Goal: Contribute content: Contribute content

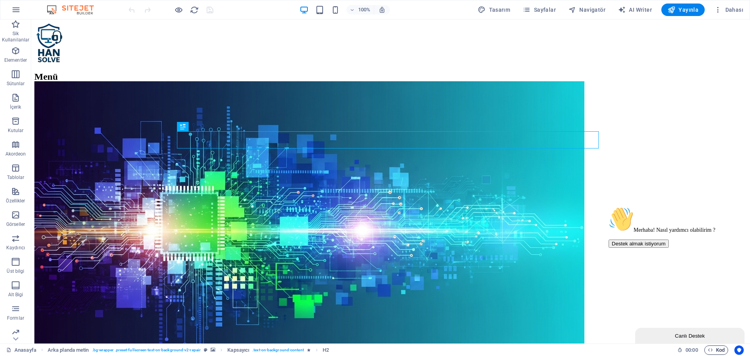
click at [718, 353] on span "Kod" at bounding box center [716, 349] width 17 height 9
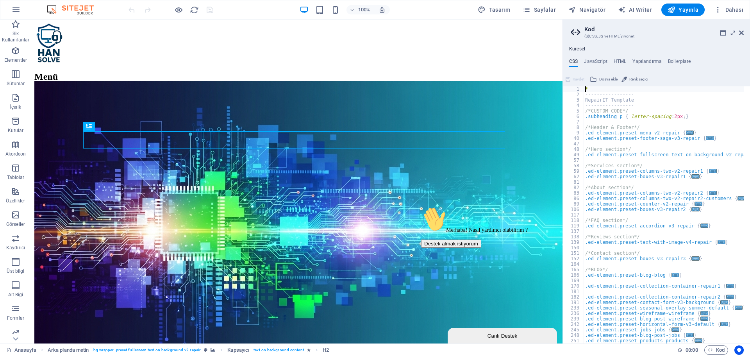
click at [619, 57] on div "Küresel CSS JavaScript HTML Yapılandırma Boilerplate * 1 2 3 4 5 6 7 8 9 40 47 …" at bounding box center [656, 194] width 187 height 297
click at [619, 60] on h4 "HTML" at bounding box center [619, 63] width 13 height 9
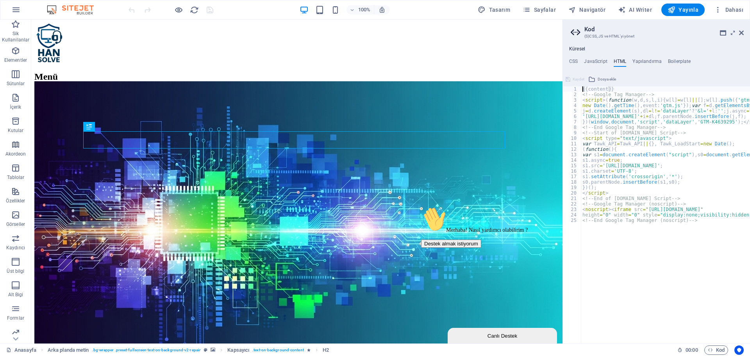
click at [654, 246] on div "{{content}} <!-- Google Tag Manager --> < script > ( function ( w , d , s , l ,…" at bounding box center [695, 217] width 229 height 262
drag, startPoint x: 687, startPoint y: 223, endPoint x: 578, endPoint y: 204, distance: 111.3
click at [578, 204] on div "<!-- End Google Tag Manager (noscript) --> 1 2 3 4 5 6 7 8 9 10 11 12 13 14 15 …" at bounding box center [656, 214] width 187 height 257
type textarea "<!-- Google Tag Manager (noscript) --> <noscript><iframe src="https://www.googl…"
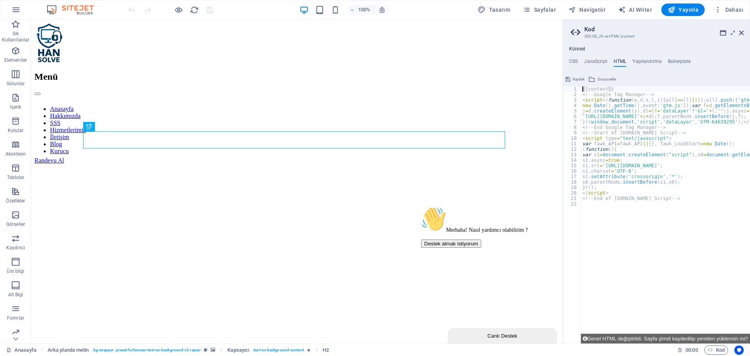
type textarea "{{content}}"
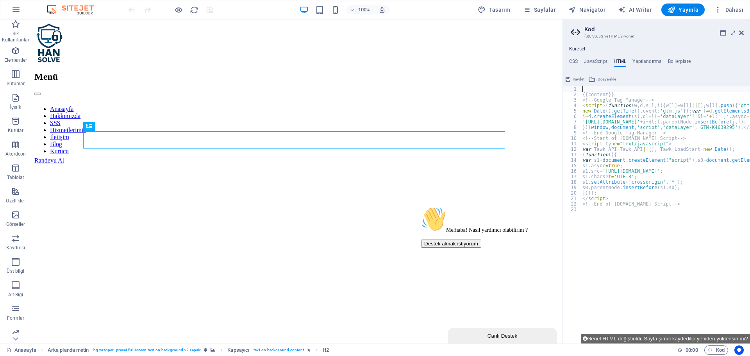
paste textarea "<!-- End Google Tag Manager (noscript) -->"
type textarea "<!-- End Google Tag Manager (noscript) -->"
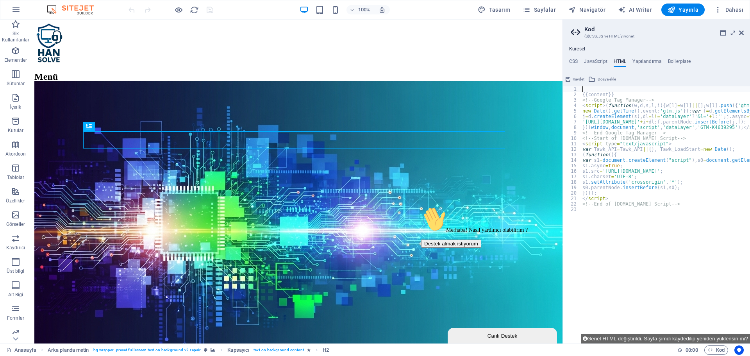
type textarea "{{content}}"
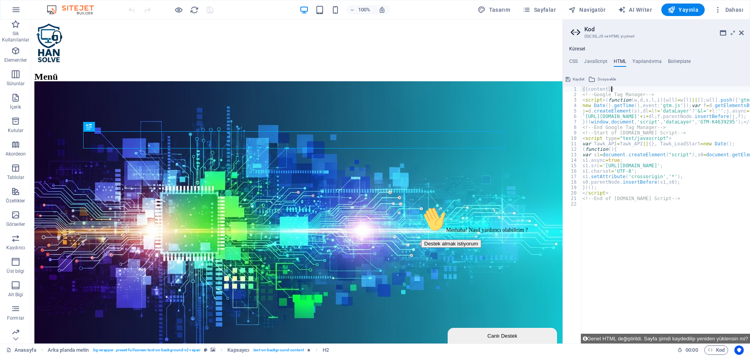
click at [615, 89] on div "{{content}} <!-- Google Tag Manager --> < script > ( function ( w , d , s , l ,…" at bounding box center [695, 217] width 229 height 262
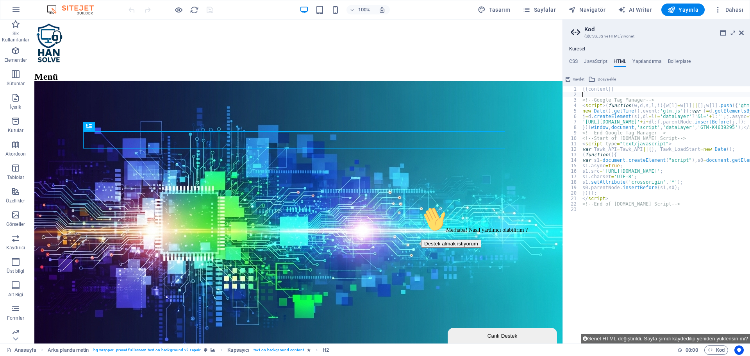
paste textarea "<!-- End Google Tag Manager (noscript) -->"
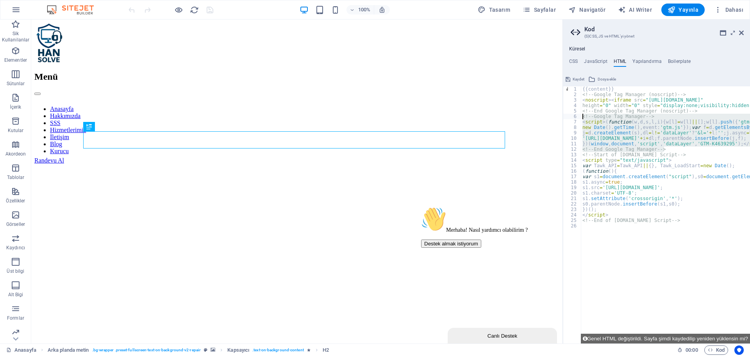
drag, startPoint x: 679, startPoint y: 151, endPoint x: 575, endPoint y: 116, distance: 109.2
click at [575, 116] on div "<!-- End Google Tag Manager (noscript) --> 1 2 3 4 5 6 7 8 9 10 11 12 13 14 15 …" at bounding box center [656, 214] width 187 height 257
type textarea "<!-- Google Tag Manager --> <script>(function(w,d,s,l,i){w[l]=w[l]||[];w[l].pus…"
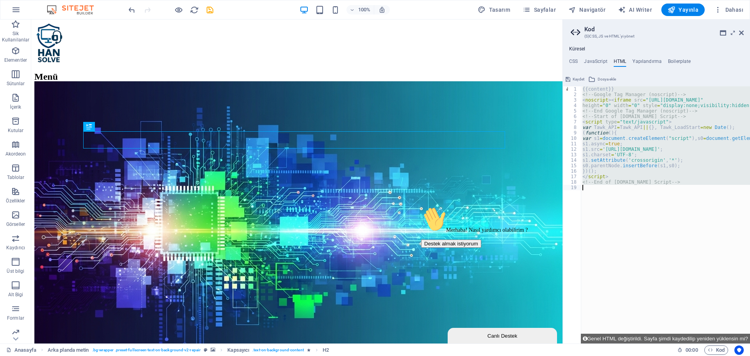
click at [624, 93] on div "{{content}} <!-- Google Tag Manager (noscript) --> < noscript > < iframe src = …" at bounding box center [665, 214] width 169 height 257
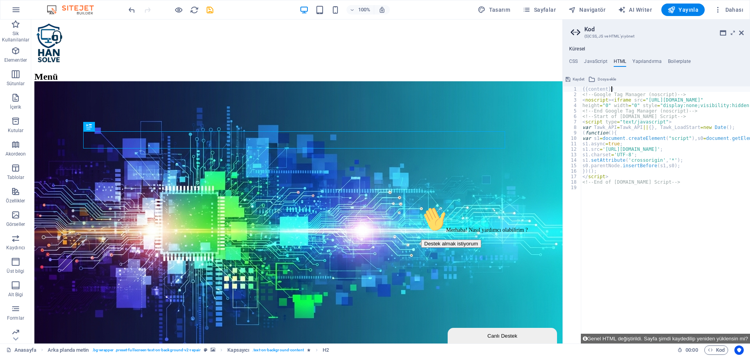
click at [622, 87] on div "{{content}} <!-- Google Tag Manager (noscript) --> < noscript > < iframe src = …" at bounding box center [695, 217] width 229 height 262
type textarea "{{content}}"
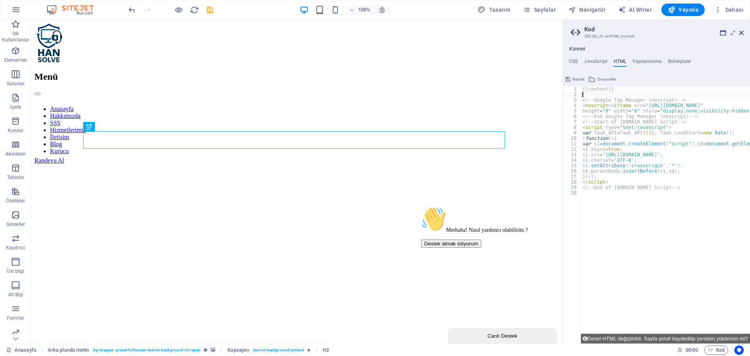
paste textarea "<!-- End Google Tag Manager -->"
type textarea "<!-- End Google Tag Manager -->"
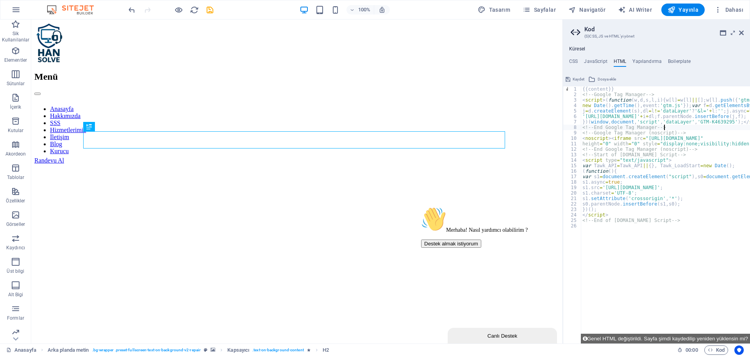
click at [621, 239] on div "{{content}} <!-- Google Tag Manager --> < script > ( function ( w , d , s , l ,…" at bounding box center [695, 217] width 229 height 262
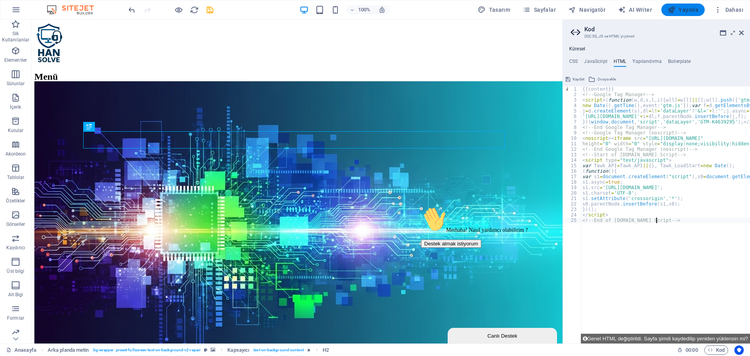
type textarea "<!--End of Tawk.to Script-->"
click at [679, 4] on button "Yayınla" at bounding box center [682, 10] width 43 height 12
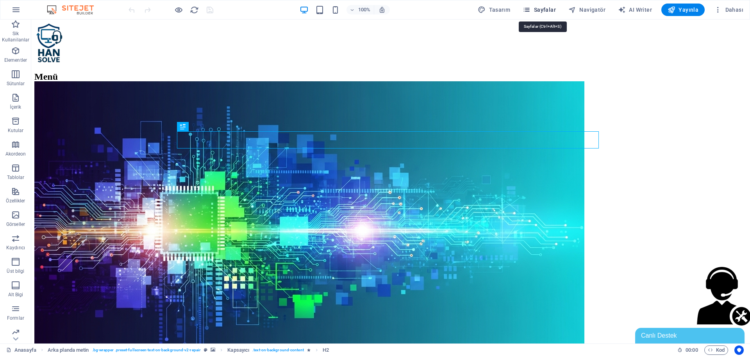
click at [554, 7] on span "Sayfalar" at bounding box center [538, 10] width 33 height 8
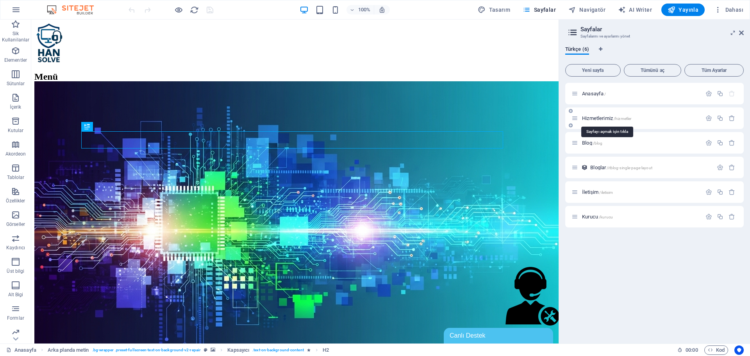
click at [593, 118] on span "Hizmetlerimiz /hizmetler" at bounding box center [606, 118] width 49 height 6
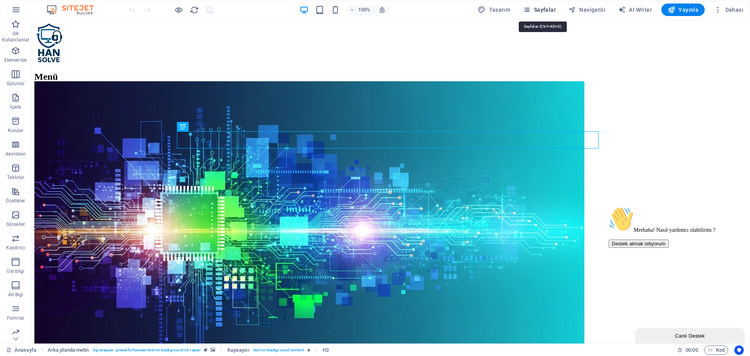
click at [555, 7] on span "Sayfalar" at bounding box center [538, 10] width 33 height 8
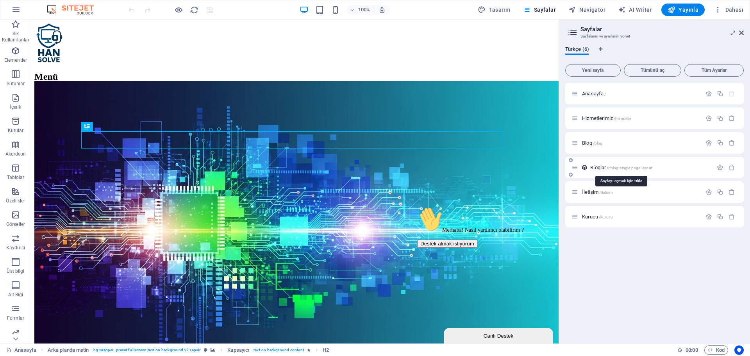
click at [602, 168] on span "Bloglar /itblog-single-page-layout" at bounding box center [621, 167] width 62 height 6
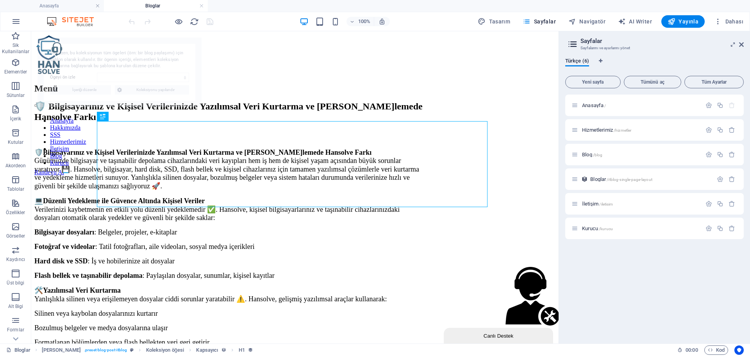
select select "68b616a8c02a7c390d04bf3c"
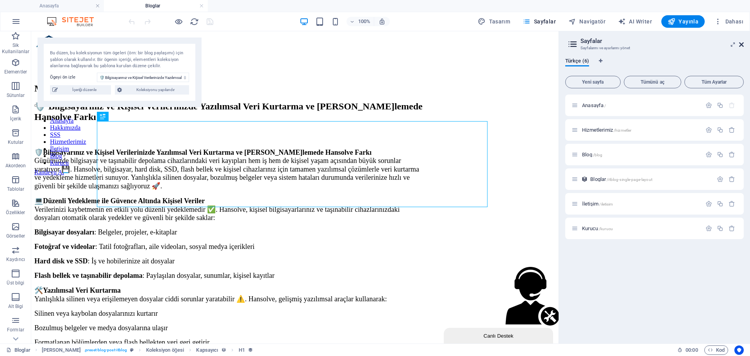
click at [743, 41] on header "Sayfalar Sayfalarını ve ayarlarını yönet" at bounding box center [655, 41] width 177 height 20
click at [742, 43] on icon at bounding box center [741, 44] width 5 height 6
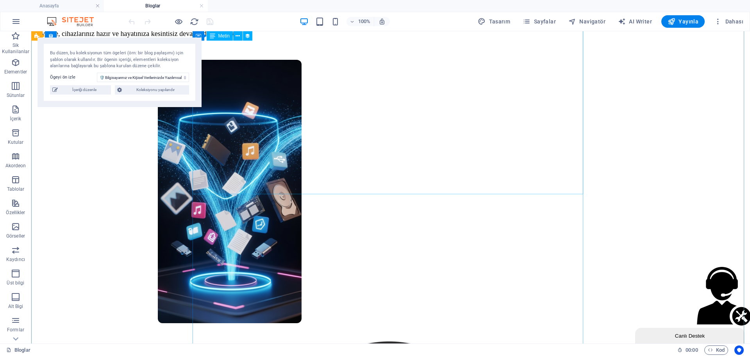
scroll to position [351, 0]
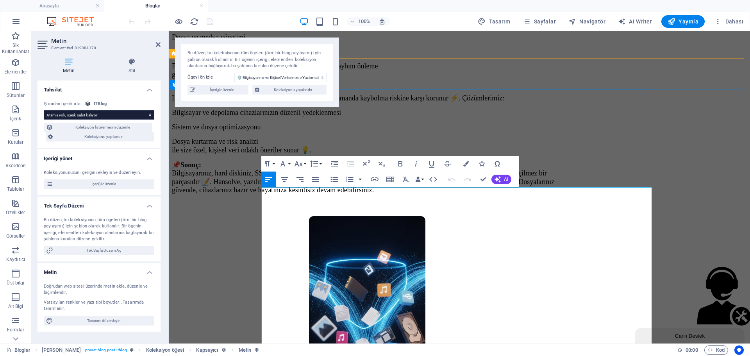
scroll to position [32, 0]
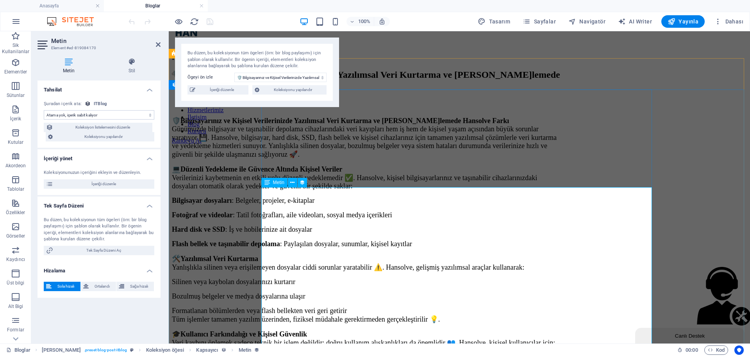
select select "long-intro"
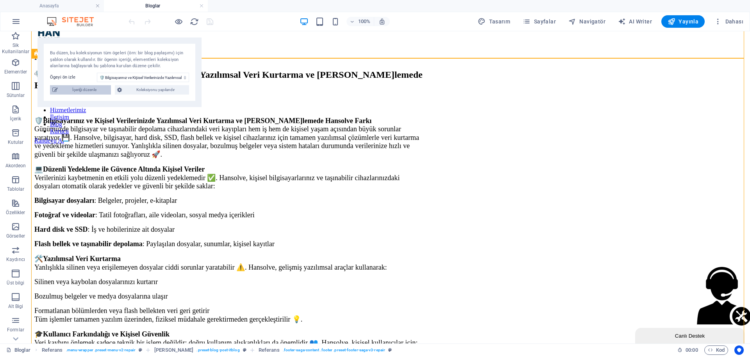
click at [91, 91] on span "İçeriği düzenle" at bounding box center [84, 89] width 48 height 9
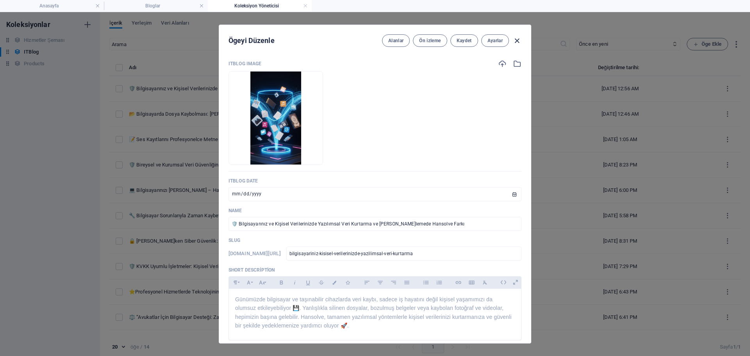
click at [517, 39] on icon "button" at bounding box center [516, 40] width 9 height 9
type input "[DATE]"
type input "bilgisayariniz-kisisel-verilerinizde-yazilimsal-veri-kurtarma"
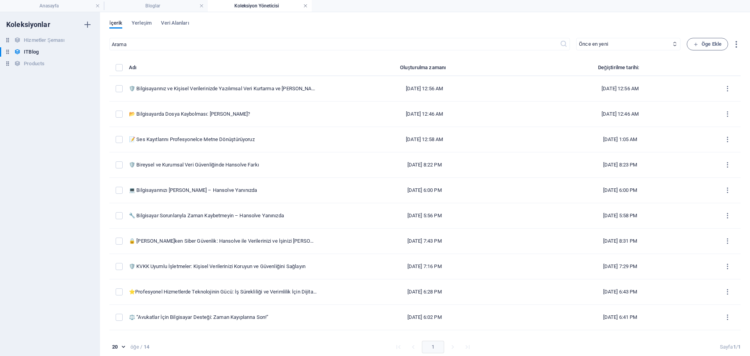
click at [304, 7] on link at bounding box center [305, 5] width 5 height 7
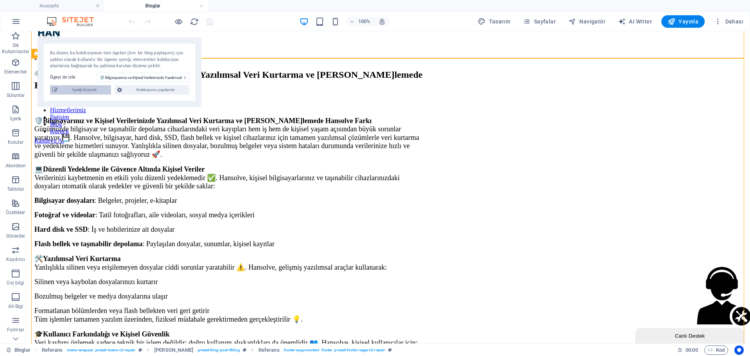
click at [88, 92] on span "İçeriği düzenle" at bounding box center [84, 89] width 48 height 9
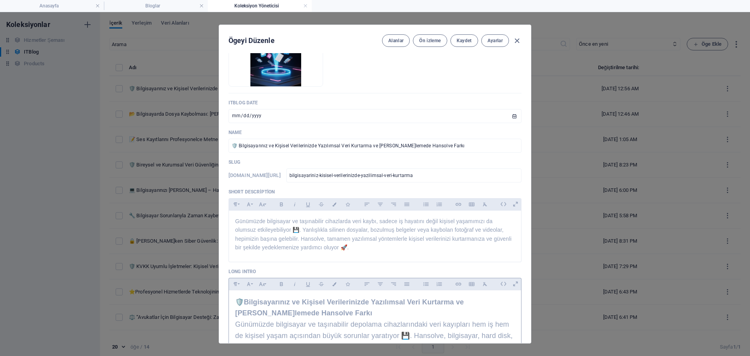
scroll to position [39, 0]
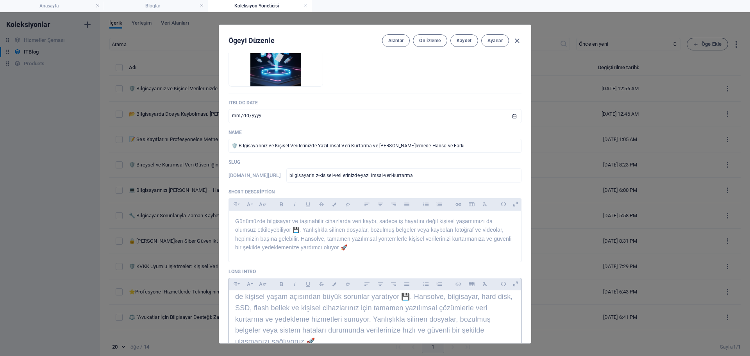
click at [364, 310] on span "🛡️ Bilgisayarınız ve Kişisel Verilerinizde Yazılımsal Veri Kurtarma ve Yedeklem…" at bounding box center [373, 302] width 277 height 87
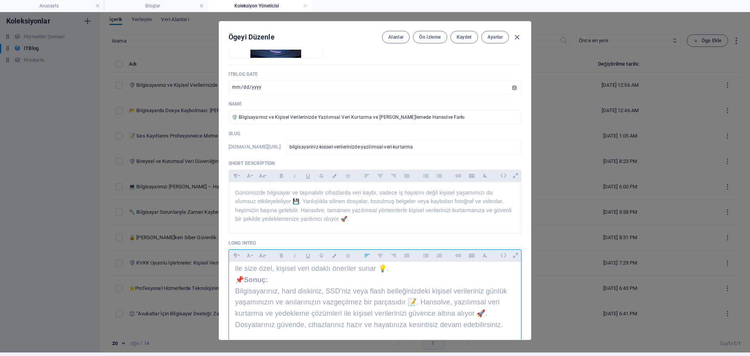
scroll to position [432, 0]
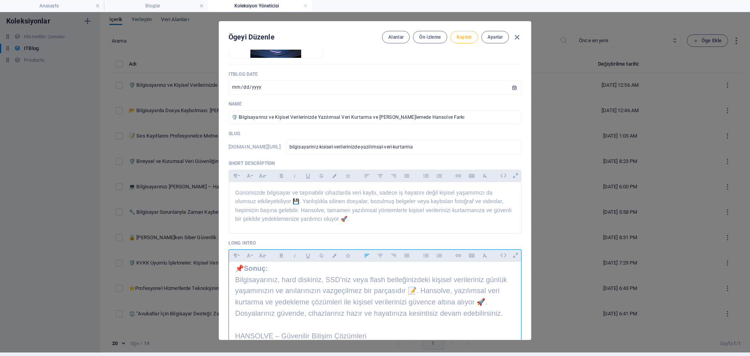
click at [465, 36] on span "Kaydet" at bounding box center [463, 37] width 15 height 6
click at [515, 36] on icon "button" at bounding box center [516, 37] width 9 height 9
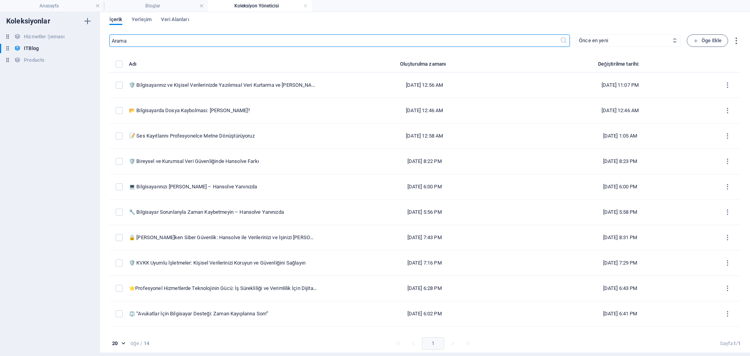
type input "[DATE]"
type input "bilgisayariniz-kisisel-verilerinizde-yazilimsal-veri-kurtarma"
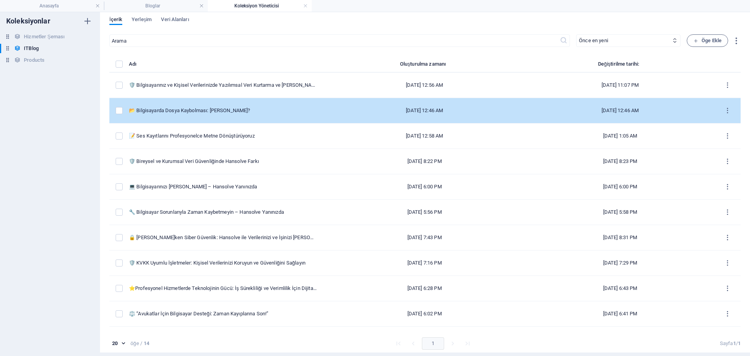
click at [209, 109] on div "📂 Bilgisayarda Dosya Kaybolması: [PERSON_NAME]?" at bounding box center [223, 110] width 188 height 7
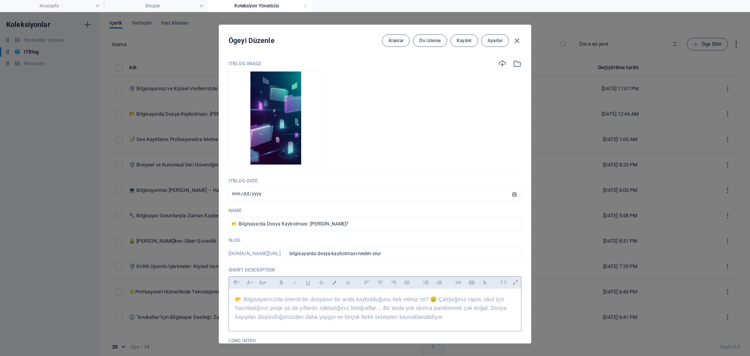
click at [326, 304] on p "📂 Bilgisayarınızda önemli bir dosyanın bir anda kaybolduğunu fark ettiniz mi? 😟…" at bounding box center [375, 308] width 280 height 26
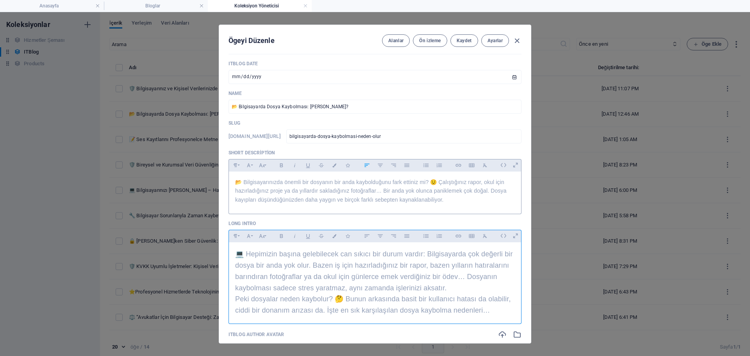
click at [373, 288] on span "💻 Hepimizin başına gelebilecek can sıkıcı bir durum vardır: Bilgisayarda çok de…" at bounding box center [374, 270] width 278 height 41
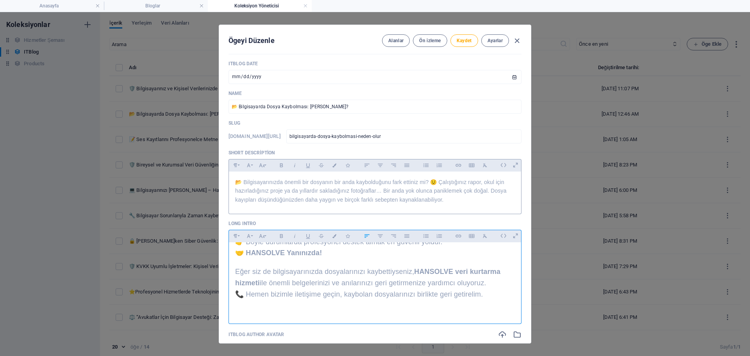
scroll to position [421, 0]
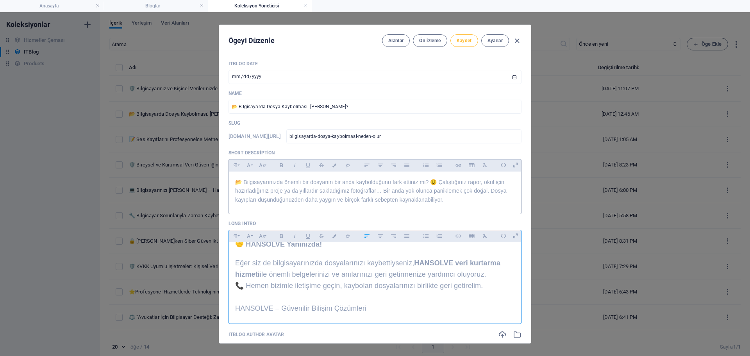
click at [464, 40] on span "Kaydet" at bounding box center [463, 40] width 15 height 6
click at [518, 38] on icon "button" at bounding box center [516, 40] width 9 height 9
type input "[DATE]"
type input "bilgisayarda-dosya-kaybolmasi-neden-olur"
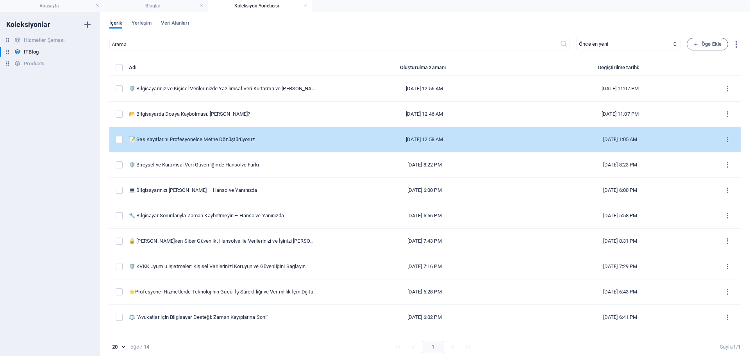
click at [241, 135] on td "📝 Ses Kayıtlarını Profesyonelce Metne Dönüştürüyoruz" at bounding box center [226, 139] width 194 height 25
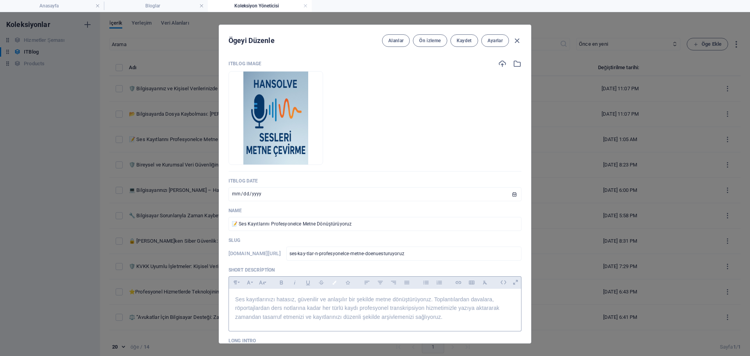
scroll to position [117, 0]
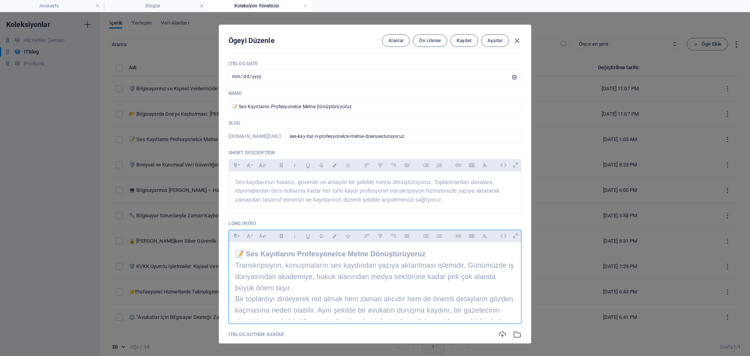
click at [327, 289] on p "Transkripsiyon, konuşmaların ses kaydından yazıya aktarılması işlemidir. Günümü…" at bounding box center [375, 277] width 280 height 34
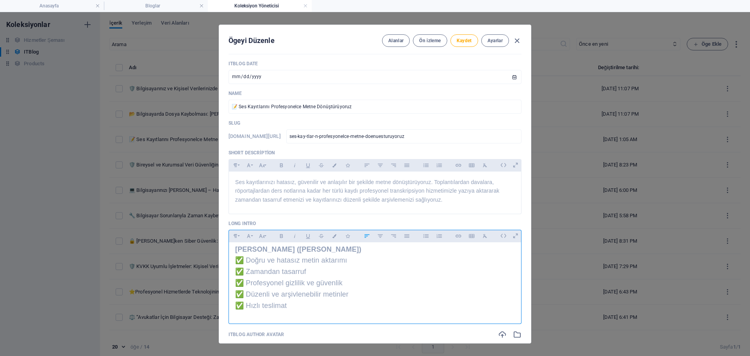
scroll to position [470, 0]
click at [467, 40] on span "Kaydet" at bounding box center [463, 40] width 15 height 6
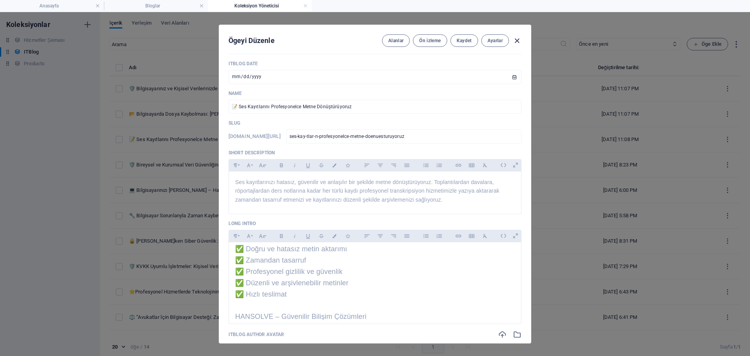
click at [516, 41] on icon "button" at bounding box center [516, 40] width 9 height 9
type input "[DATE]"
type input "ses-kay-tlar-n-profesyonelce-metne-doenuesturuyoruz"
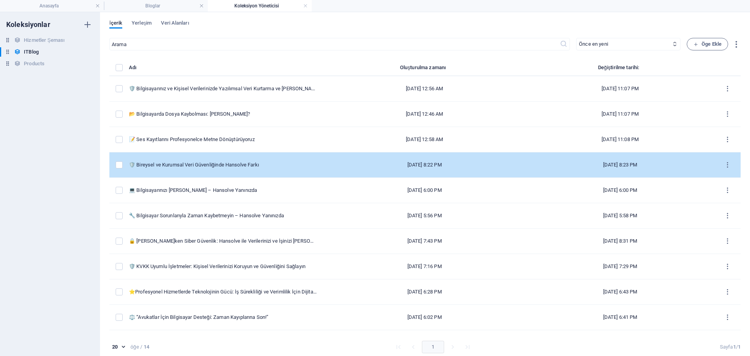
click at [251, 156] on td "🛡️ Bireysel ve Kurumsal Veri Güvenliğinde Hansolve Farkı" at bounding box center [226, 164] width 194 height 25
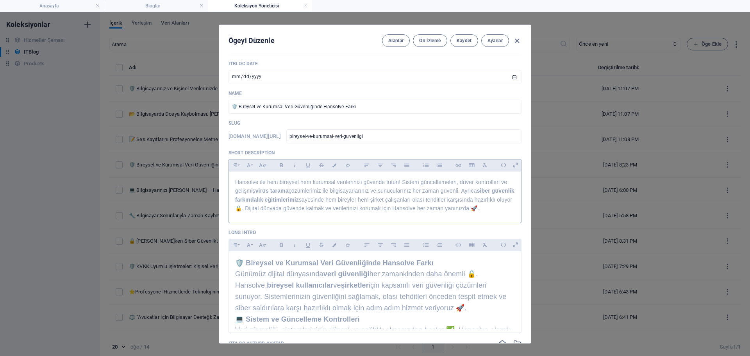
scroll to position [156, 0]
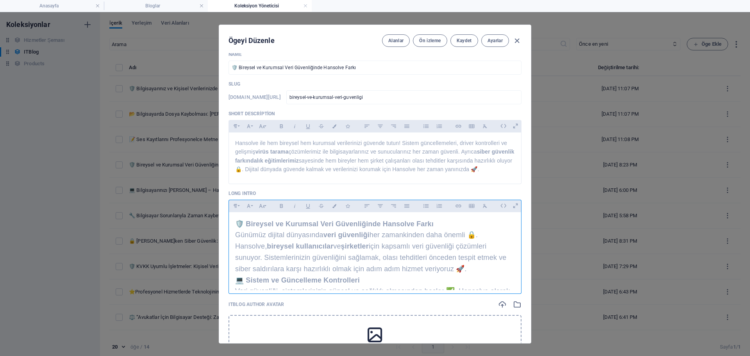
click at [295, 271] on p "Günümüz dijital dünyasında veri güvenliği her zamankinden daha önemli 🔒. Hansol…" at bounding box center [375, 251] width 280 height 45
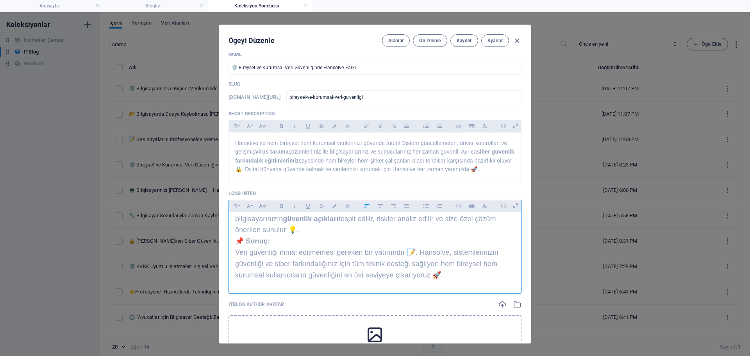
scroll to position [286, 0]
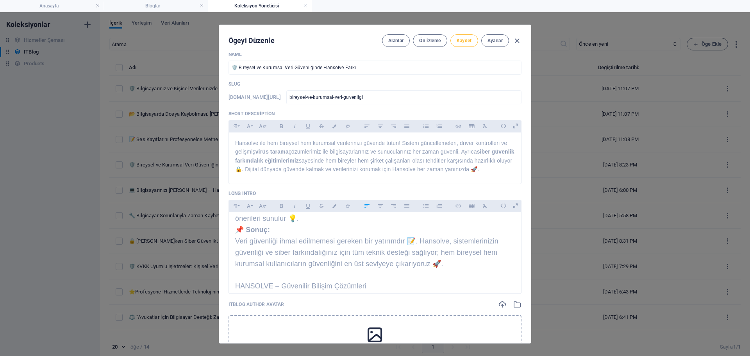
click at [457, 45] on button "Kaydet" at bounding box center [464, 40] width 28 height 12
click at [517, 38] on icon "button" at bounding box center [516, 40] width 9 height 9
type input "[DATE]"
type input "bireysel-ve-kurumsal-veri-guvenligi"
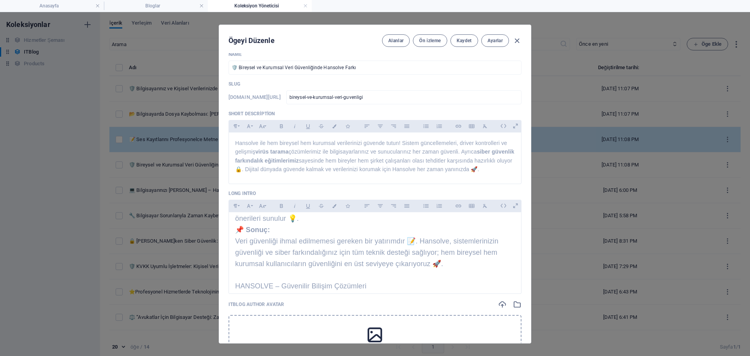
scroll to position [125, 0]
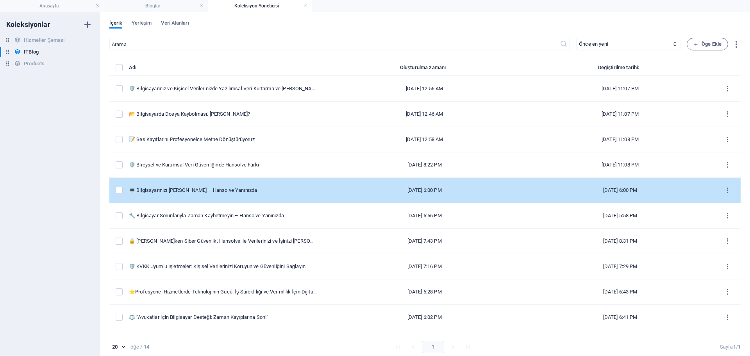
click at [276, 188] on div "💻 Bilgisayarınızı [PERSON_NAME] – Hansolve Yanınızda" at bounding box center [223, 190] width 188 height 7
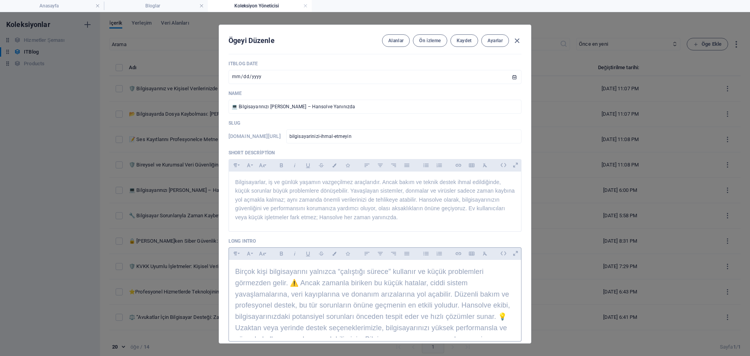
scroll to position [156, 0]
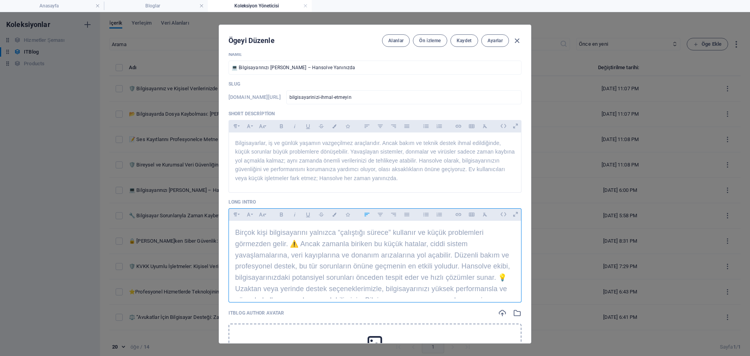
click at [321, 280] on span "Birçok kişi bilgisayarını yalnızca “çalıştığı sürece” kullanır ve küçük problem…" at bounding box center [372, 271] width 275 height 87
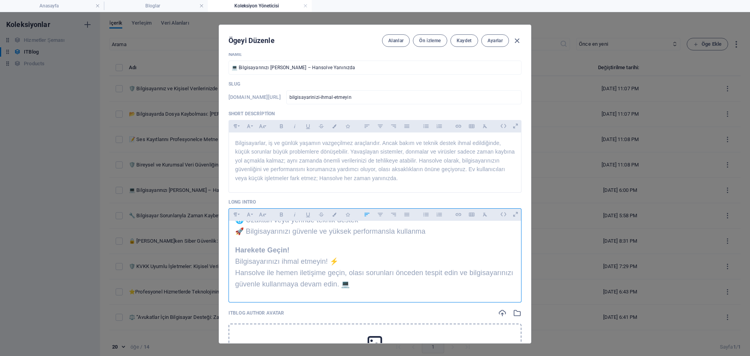
scroll to position [252, 0]
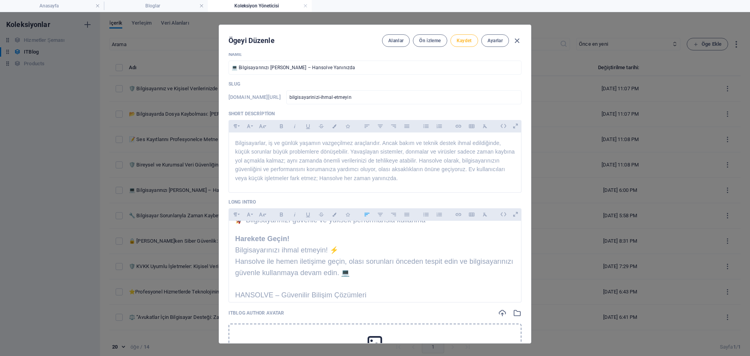
click at [458, 36] on button "Kaydet" at bounding box center [464, 40] width 28 height 12
click at [515, 42] on icon "button" at bounding box center [516, 40] width 9 height 9
type input "[DATE]"
type input "bilgisayarinizi-ihmal-etmeyin"
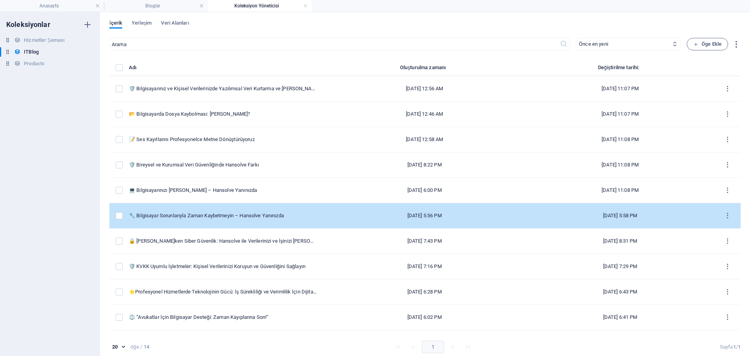
click at [246, 211] on td "🔧 Bilgisayar Sorunlarıyla Zaman Kaybetmeyin – Hansolve Yanınızda" at bounding box center [226, 215] width 194 height 25
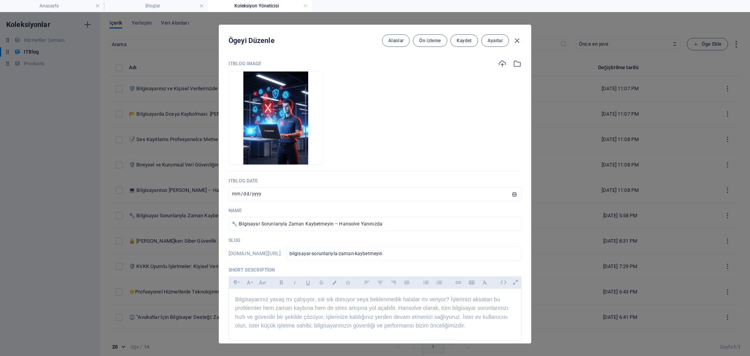
scroll to position [117, 0]
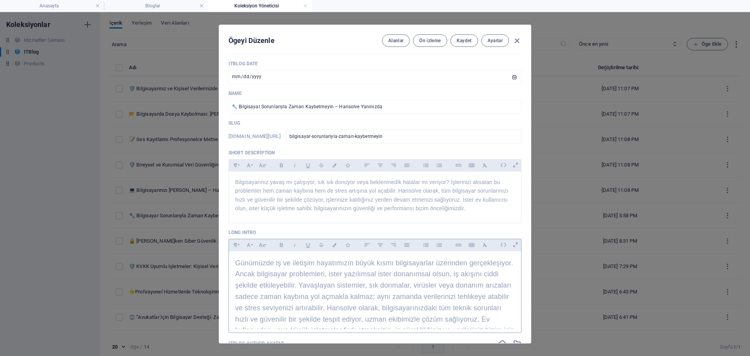
click at [375, 292] on p "Günümüzde iş ve iletişim hayatımızın büyük kısmı bilgisayarlar üzerinden gerçek…" at bounding box center [375, 307] width 280 height 101
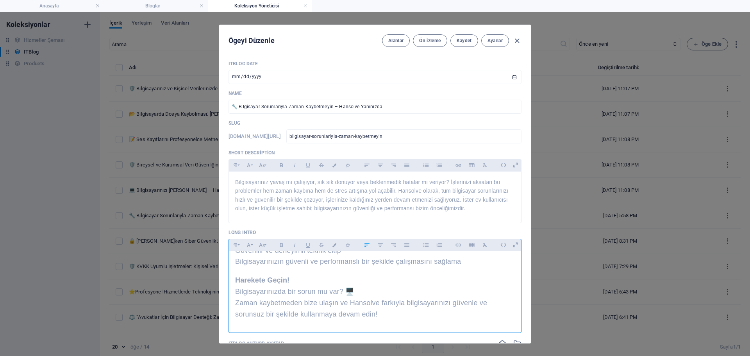
scroll to position [275, 0]
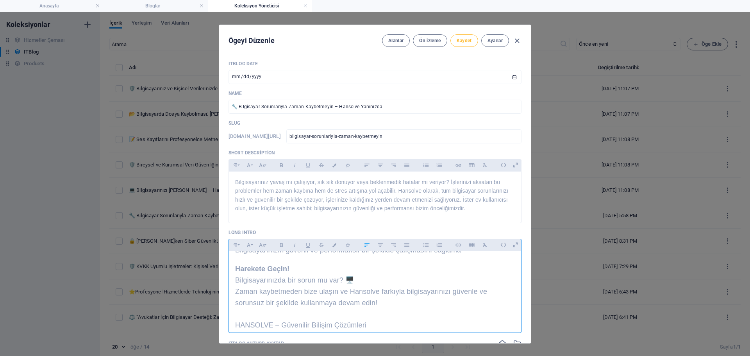
click at [464, 36] on button "Kaydet" at bounding box center [464, 40] width 28 height 12
click at [517, 43] on icon "button" at bounding box center [516, 40] width 9 height 9
type input "[DATE]"
type input "bilgisayar-sorunlariyla-zaman-kaybetmeyin"
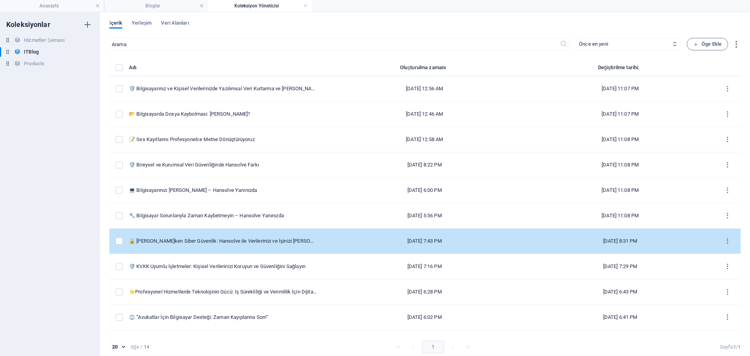
click at [298, 244] on td "🔒 [PERSON_NAME]ken Siber Güvenlik: Hansolve ile Verilerinizi ve İşinizi [PERSON…" at bounding box center [226, 240] width 194 height 25
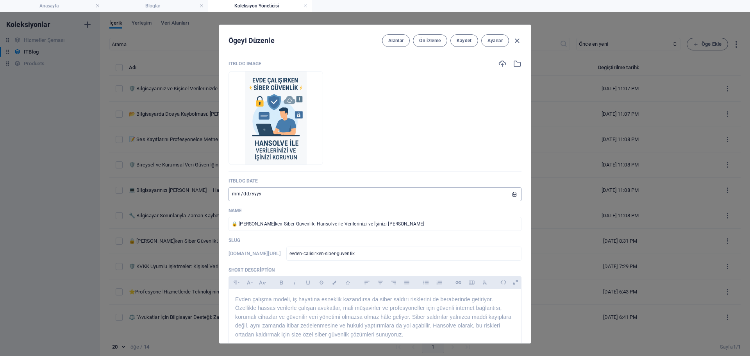
scroll to position [156, 0]
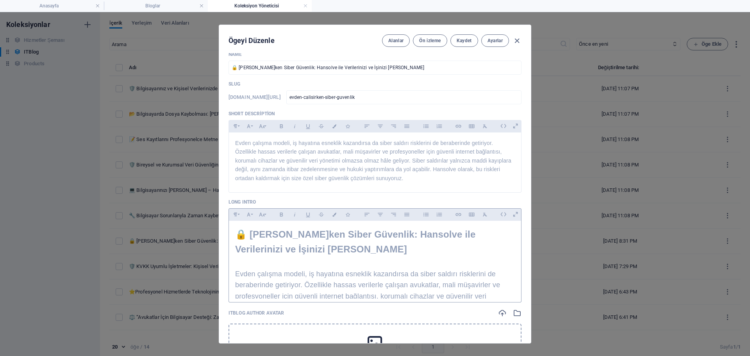
click at [332, 277] on span "Evden çalışma modeli, iş hayatına esneklik kazandırsa da siber saldırı riskleri…" at bounding box center [370, 302] width 271 height 64
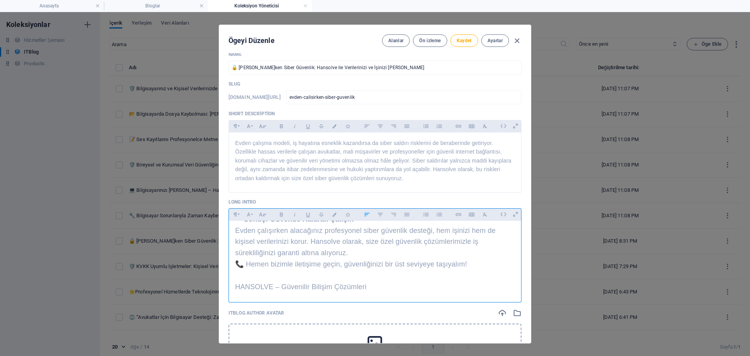
scroll to position [159, 0]
click at [468, 46] on button "Kaydet" at bounding box center [464, 40] width 28 height 12
click at [517, 44] on icon "button" at bounding box center [516, 40] width 9 height 9
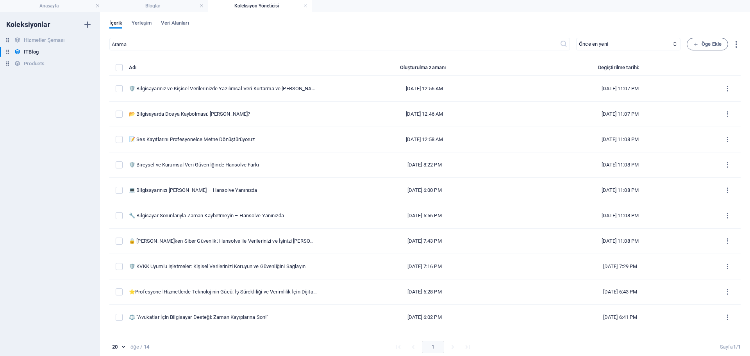
type input "[DATE]"
type input "evden-calisirken-siber-guvenlik"
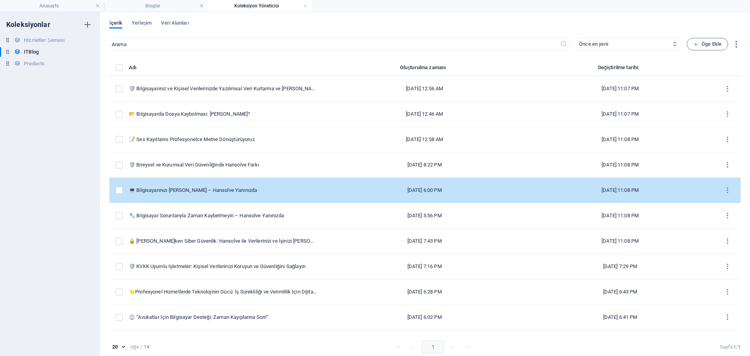
scroll to position [128, 0]
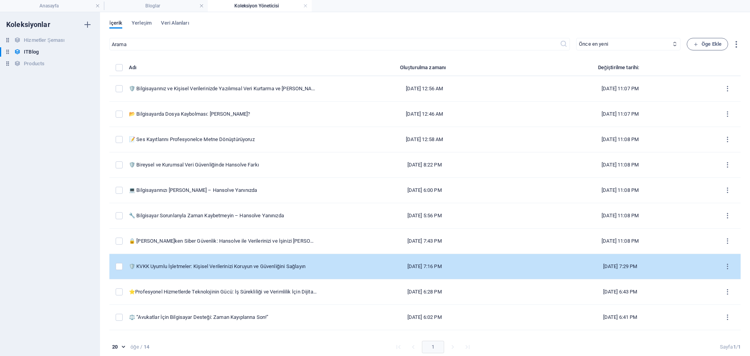
click at [266, 261] on td "🛡️ KVKK Uyumlu İşletmeler: Kişisel Verilerinizi Koruyun ve Güvenliğini Sağlayın" at bounding box center [226, 266] width 194 height 25
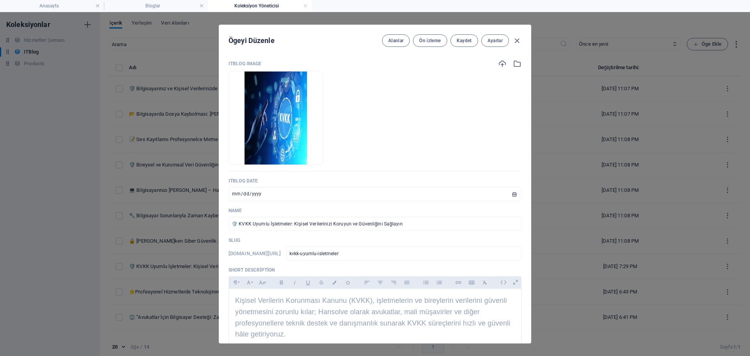
scroll to position [156, 0]
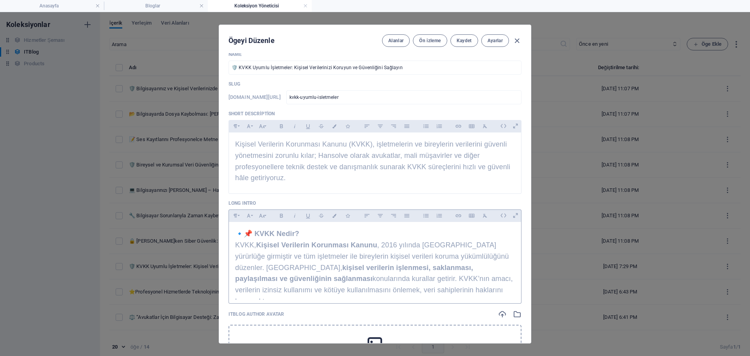
click at [386, 264] on strong "kişisel verilerin işlenmesi, saklanması, paylaşılması ve güvenliğinin sağlanması" at bounding box center [354, 273] width 238 height 19
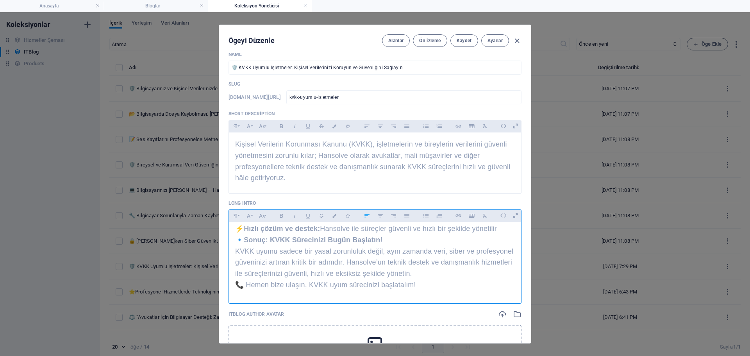
scroll to position [466, 0]
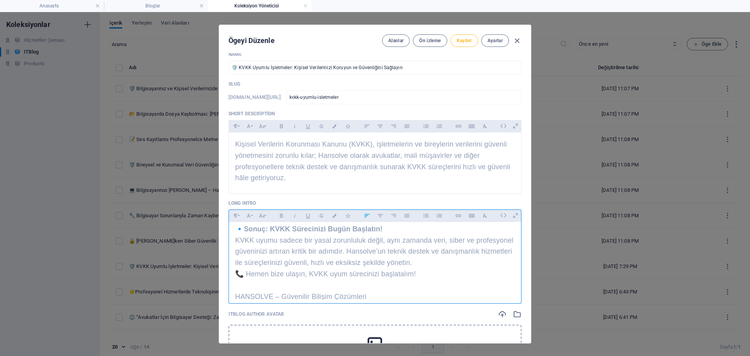
click at [467, 45] on button "Kaydet" at bounding box center [464, 40] width 28 height 12
click at [518, 42] on icon "button" at bounding box center [516, 40] width 9 height 9
type input "[DATE]"
type input "kvkk-uyumlu-isletmeler"
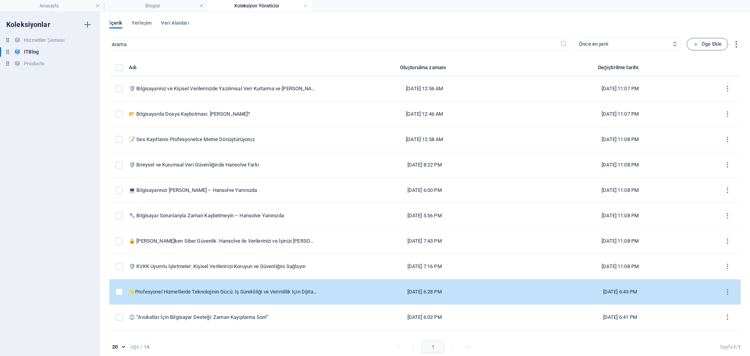
scroll to position [78, 0]
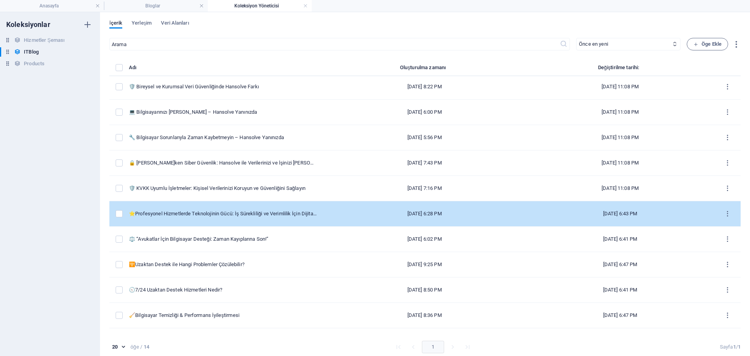
click at [231, 218] on td "⭐Profesyonel Hizmetlerde Teknolojinin Gücü: İş Sürekliliği ve Verimlilik İçin D…" at bounding box center [226, 213] width 194 height 25
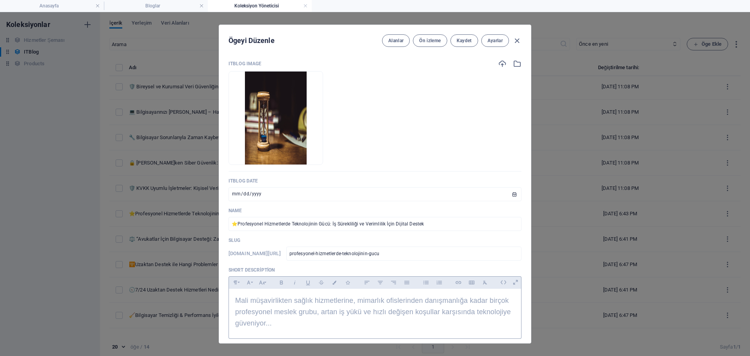
scroll to position [156, 0]
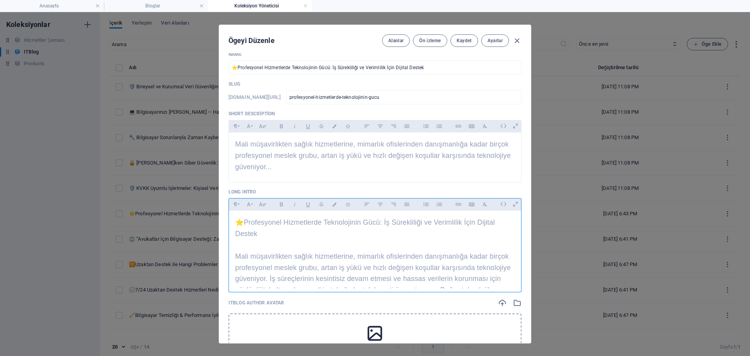
click at [356, 280] on span "Mali müşavirlikten sağlık hizmetlerine, mimarlık ofislerinden danışmanlığa kada…" at bounding box center [373, 284] width 276 height 64
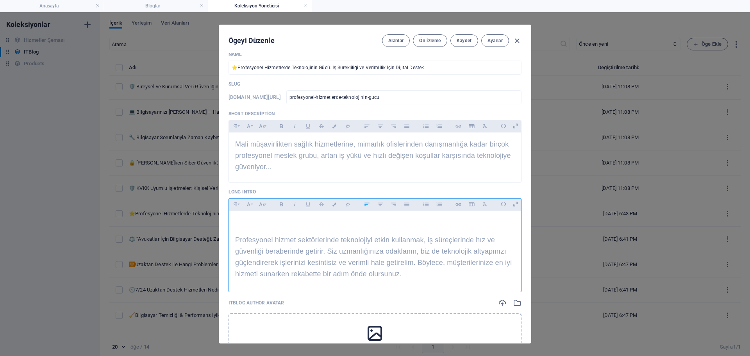
scroll to position [395, 0]
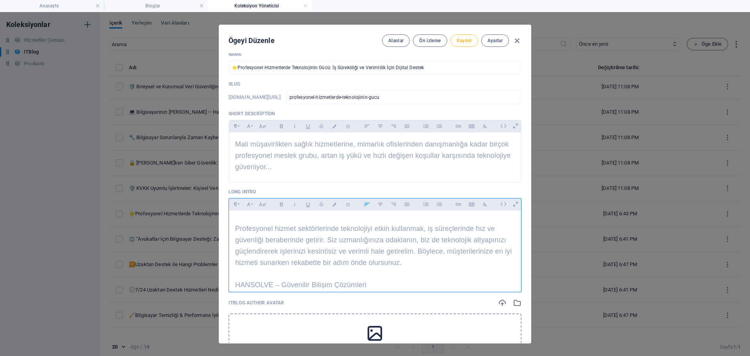
click at [470, 42] on span "Kaydet" at bounding box center [463, 40] width 15 height 6
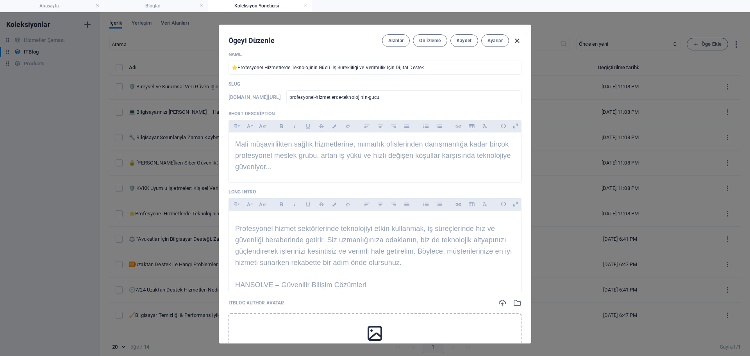
click at [513, 39] on icon "button" at bounding box center [516, 40] width 9 height 9
type input "[DATE]"
type input "profesyonel-hizmetlerde-teknolojinin-gucu"
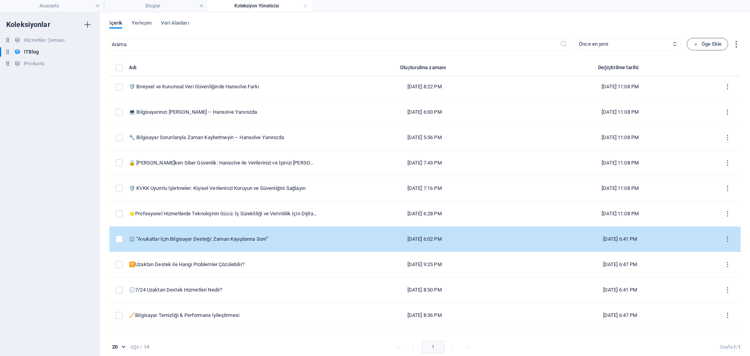
click at [219, 247] on td "⚖️ “Avukatlar İçin Bilgisayar Desteği: Zaman Kayıplarına Son!”" at bounding box center [226, 238] width 194 height 25
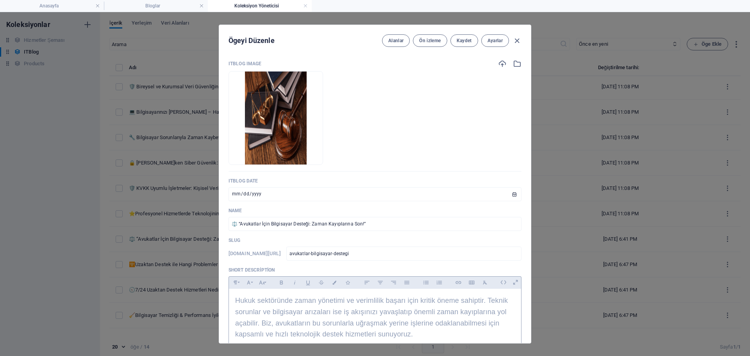
scroll to position [156, 0]
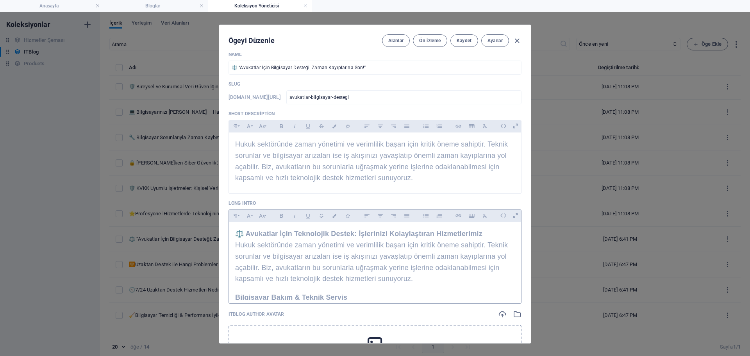
click at [285, 276] on span "Hukuk sektöründe zaman yönetimi ve verimlilik başarı için kritik öneme sahiptir…" at bounding box center [371, 261] width 273 height 41
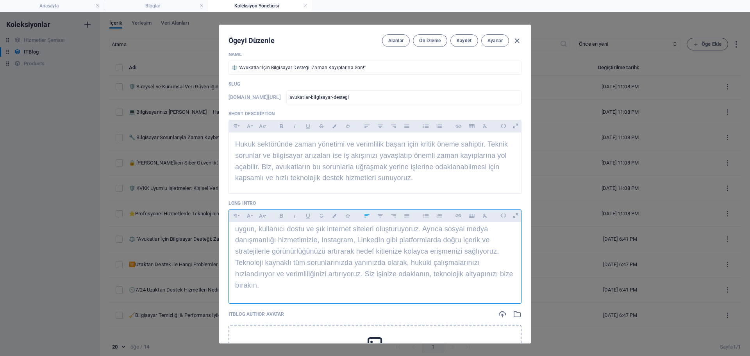
scroll to position [414, 0]
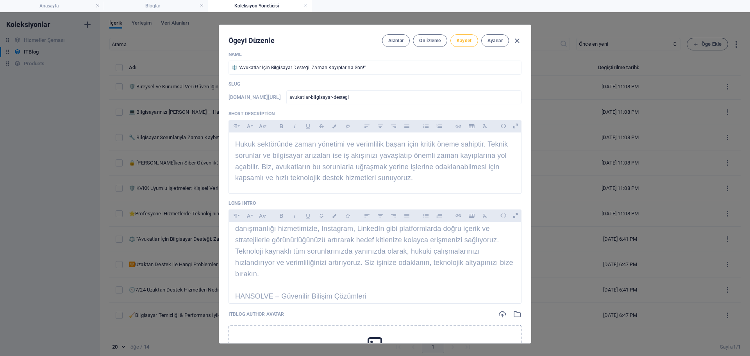
click at [463, 39] on span "Kaydet" at bounding box center [463, 40] width 15 height 6
click at [517, 43] on icon "button" at bounding box center [516, 40] width 9 height 9
type input "[DATE]"
type input "avukatlar-bilgisayar-destegi"
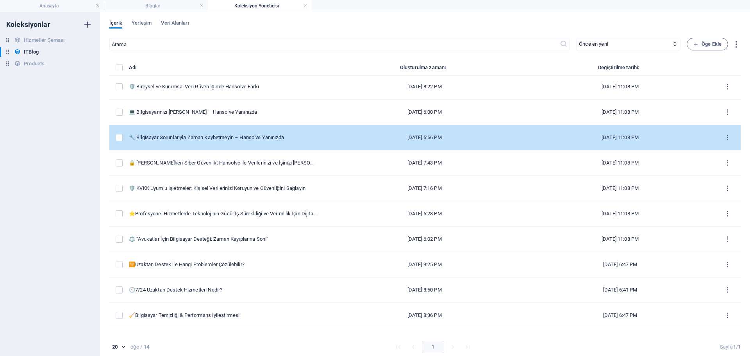
scroll to position [125, 0]
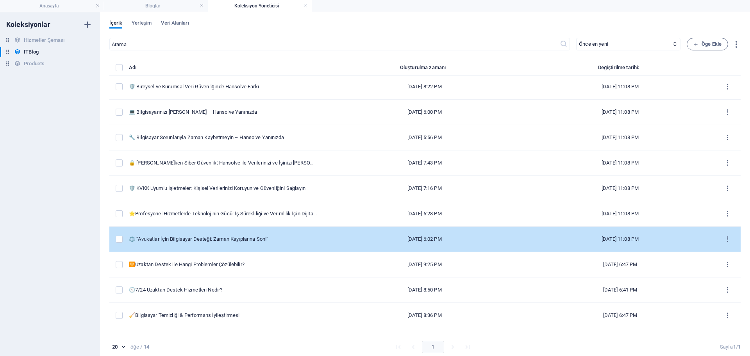
click at [261, 251] on td "⚖️ “Avukatlar İçin Bilgisayar Desteği: Zaman Kayıplarına Son!”" at bounding box center [226, 238] width 194 height 25
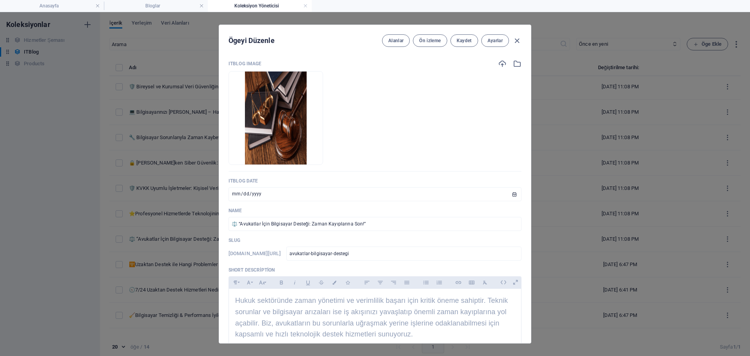
type input "[DATE]"
type input "avukatlar-bilgisayar-destegi"
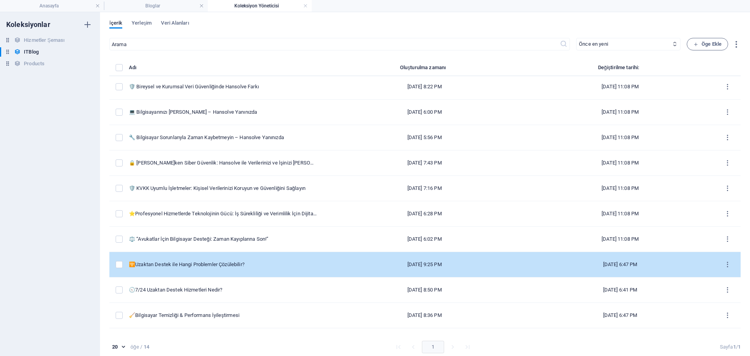
click at [223, 258] on td "🛜Uzaktan Destek ile Hangi Problemler Çözülebilir?" at bounding box center [226, 264] width 194 height 25
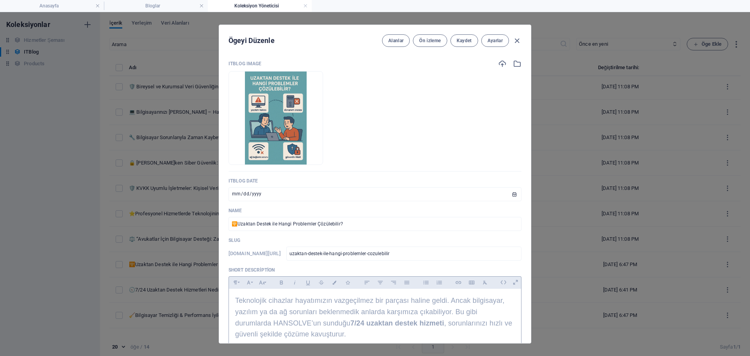
click at [356, 299] on span "Teknolojik cihazlar hayatımızın vazgeçilmez bir parçası haline geldi. Ancak bil…" at bounding box center [373, 316] width 277 height 41
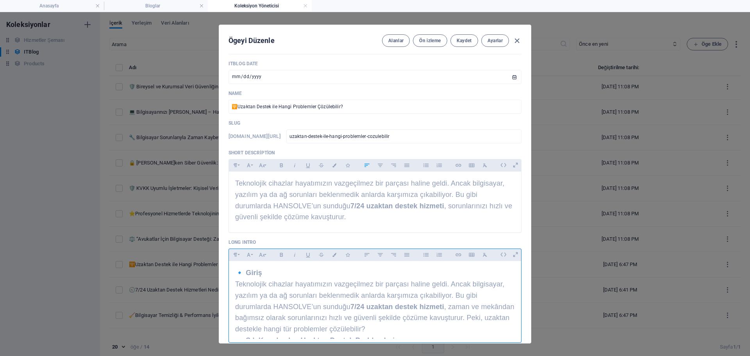
click at [348, 298] on span "Teknolojik cihazlar hayatımızın vazgeçilmez bir parçası haline geldi. Ancak bil…" at bounding box center [374, 306] width 279 height 53
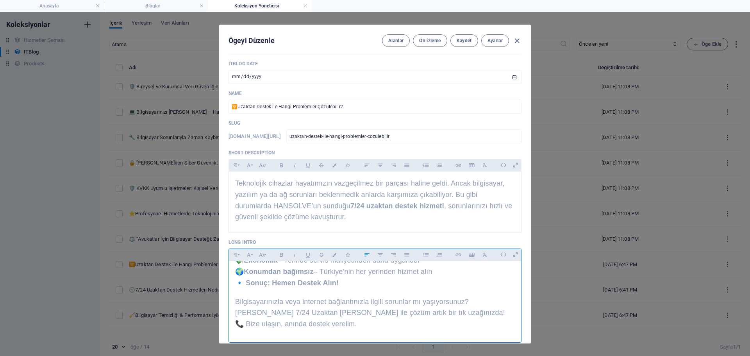
scroll to position [417, 0]
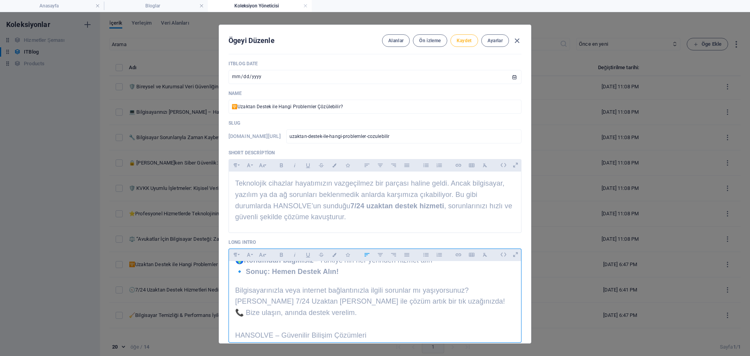
click at [467, 37] on span "Kaydet" at bounding box center [463, 40] width 15 height 6
click at [517, 41] on icon "button" at bounding box center [516, 40] width 9 height 9
type input "[DATE]"
type input "uzaktan-destek-ile-hangi-problemler-cozulebilir"
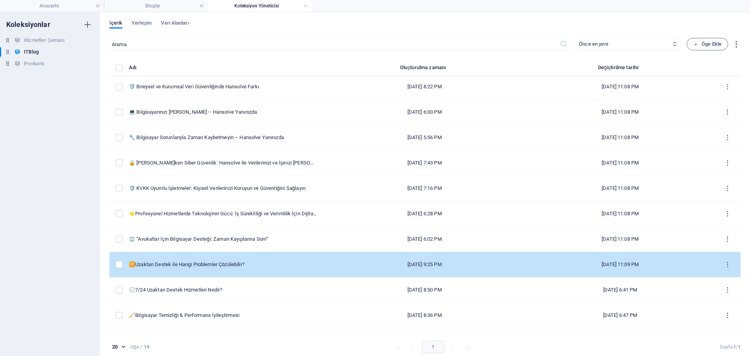
scroll to position [97, 0]
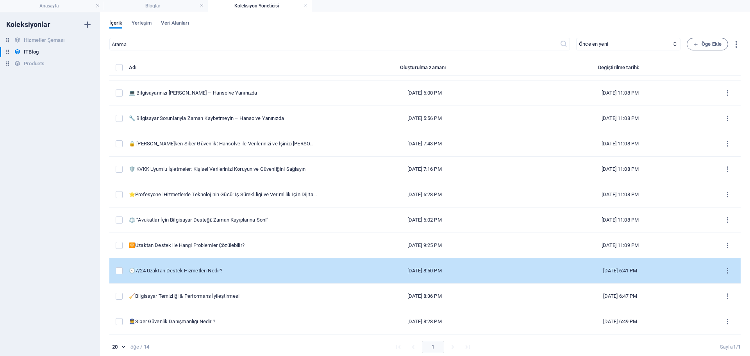
click at [235, 263] on td "🕤7/24 Uzaktan Destek Hizmetleri Nedir?" at bounding box center [226, 270] width 194 height 25
select select "PC"
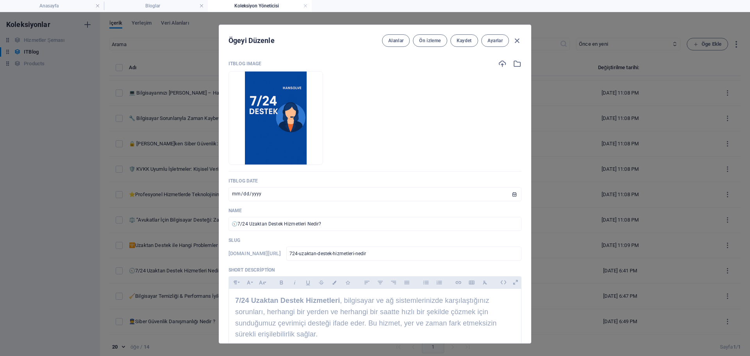
scroll to position [117, 0]
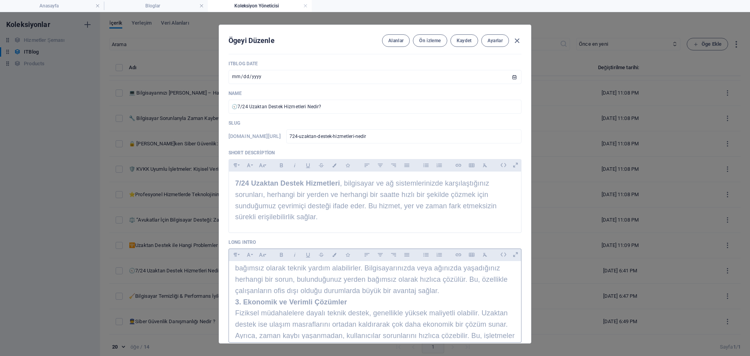
click at [316, 281] on span "2. Yer ve Zaman Bağımsızlık Fiziksel bir teknik servis ziyaretine ihtiyaç duyma…" at bounding box center [371, 262] width 272 height 64
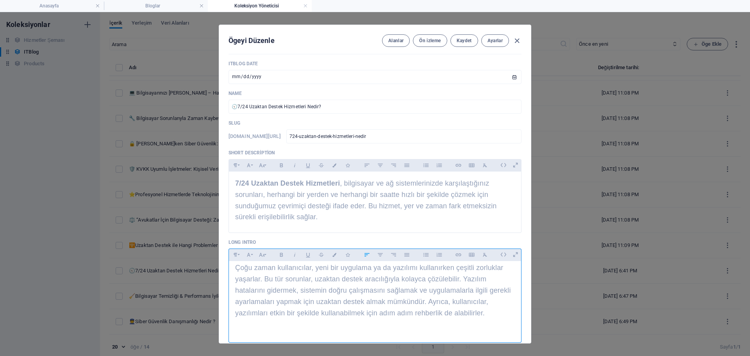
scroll to position [387, 0]
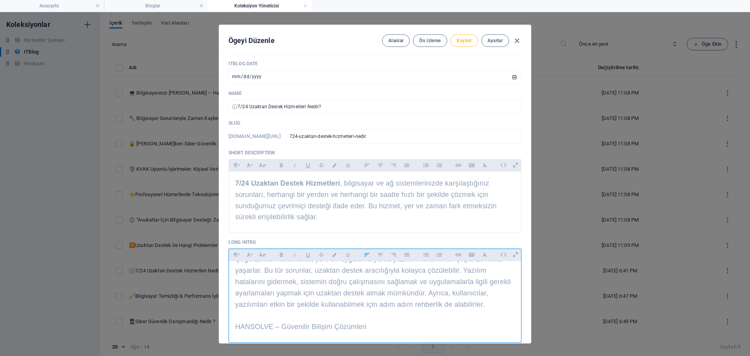
click at [467, 40] on span "Kaydet" at bounding box center [463, 40] width 15 height 6
click at [518, 44] on icon "button" at bounding box center [516, 40] width 9 height 9
type input "[DATE]"
checkbox input "false"
type input "724-uzaktan-destek-hizmetleri-nedir"
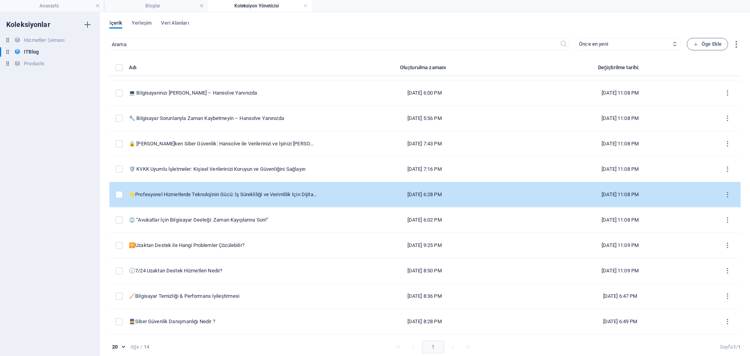
scroll to position [4, 0]
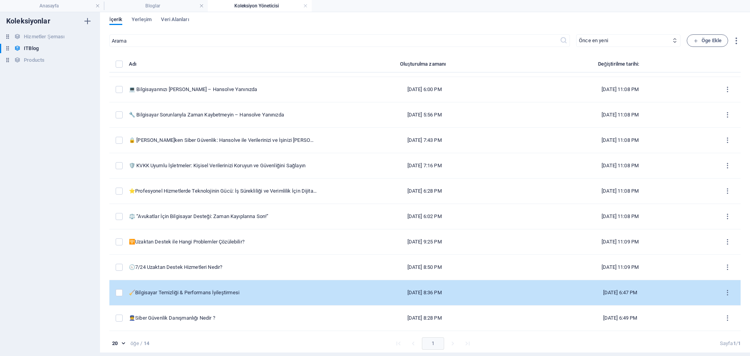
click at [219, 283] on td "🧹Bilgisayar Temizliği & Performans İyileştirmesi" at bounding box center [226, 292] width 194 height 25
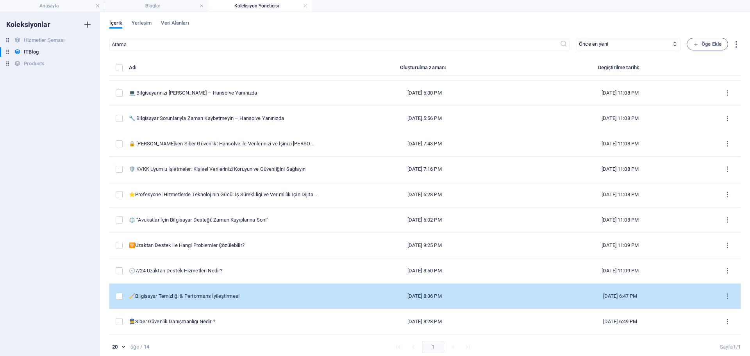
select select "PC"
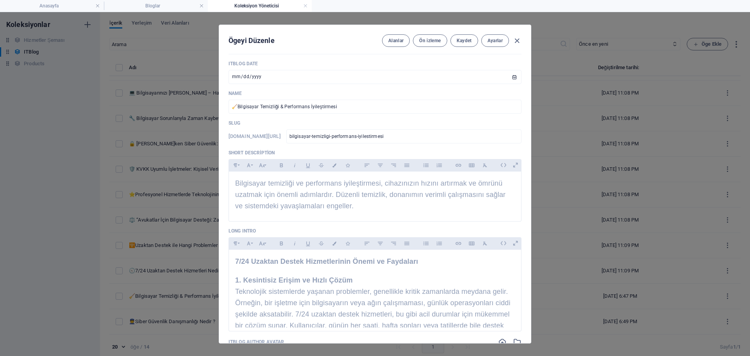
scroll to position [156, 0]
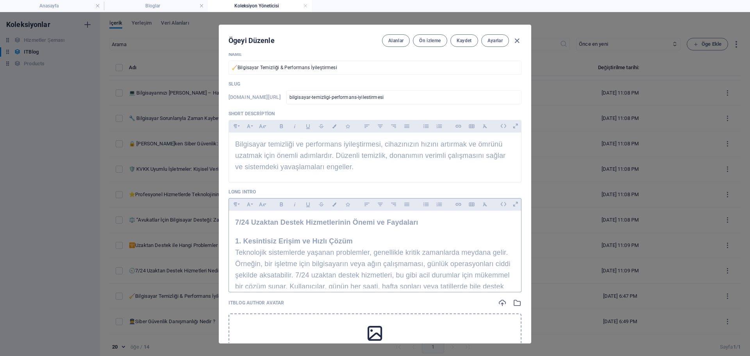
click at [303, 267] on span "1. Kesintisiz Erişim ve Hızlı Çözüm Teknolojik sistemlerde yaşanan problemler, …" at bounding box center [373, 269] width 276 height 64
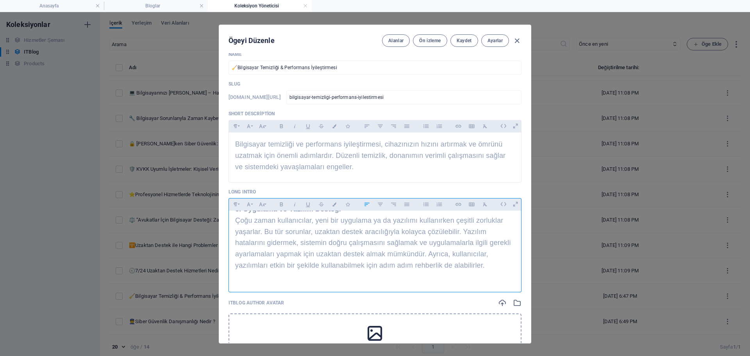
scroll to position [432, 0]
click at [464, 37] on button "Kaydet" at bounding box center [464, 40] width 28 height 12
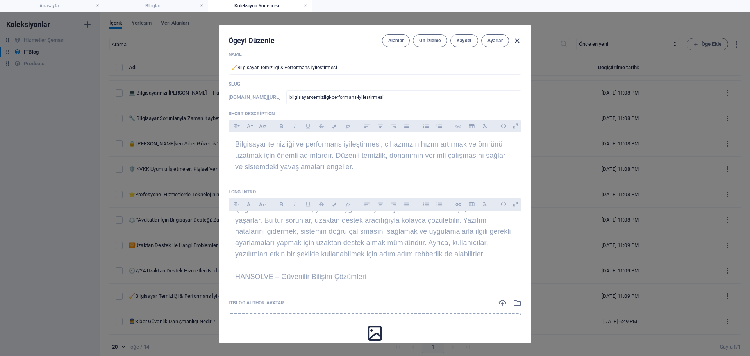
click at [514, 41] on icon "button" at bounding box center [516, 40] width 9 height 9
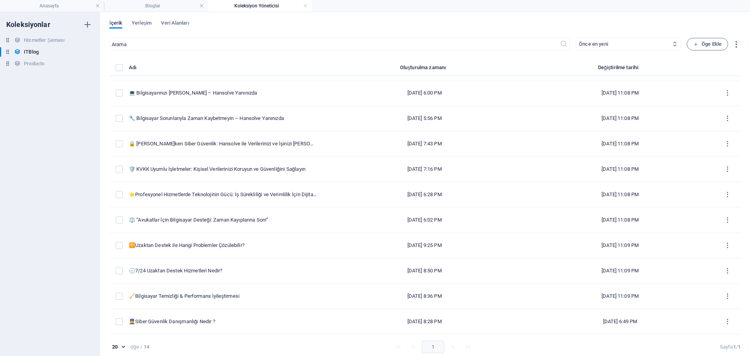
type input "[DATE]"
type input "bilgisayar-temizligi-performans-iyilestirmesi"
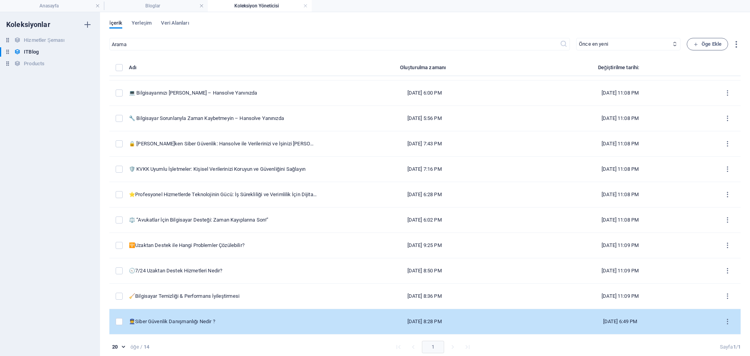
click at [243, 325] on td "👮Siber Güvenlik Danışmanlığı Nedir ?" at bounding box center [226, 321] width 194 height 25
select select "PC"
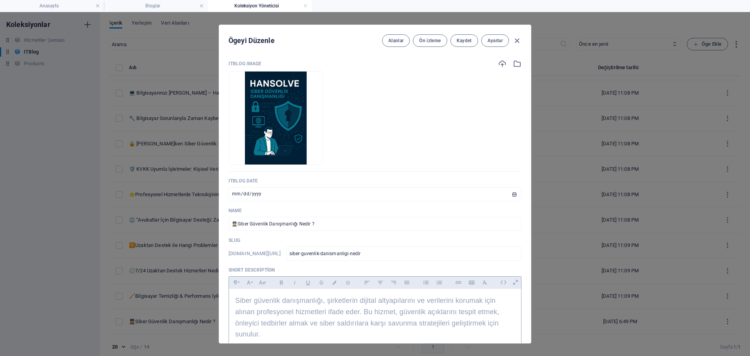
click at [308, 303] on span "Siber güvenlik danışmanlığı, şirketlerin dijital altyapılarını ve verilerini ko…" at bounding box center [367, 316] width 264 height 41
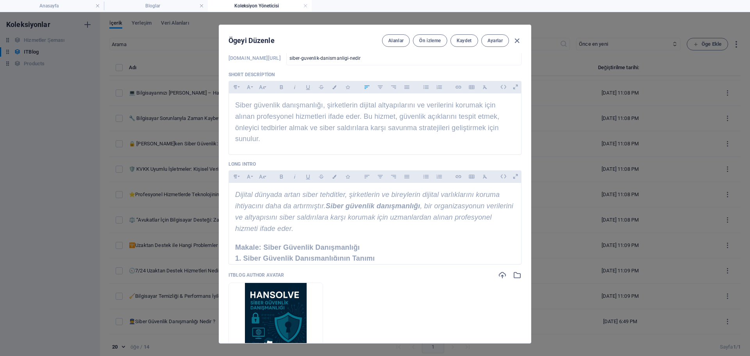
click at [307, 299] on img at bounding box center [276, 329] width 62 height 93
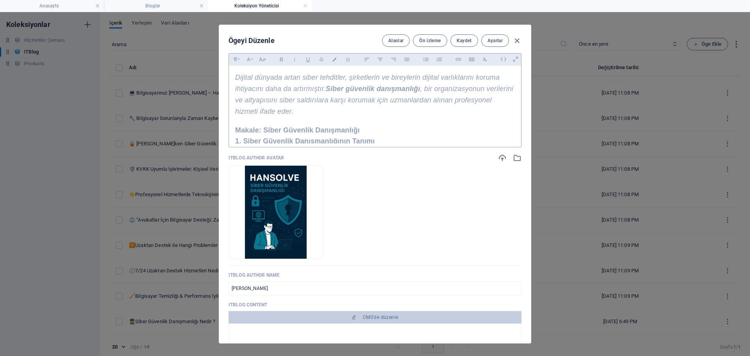
click at [343, 130] on strong "Makale: Siber Güvenlik Danışmanlığı" at bounding box center [297, 130] width 125 height 8
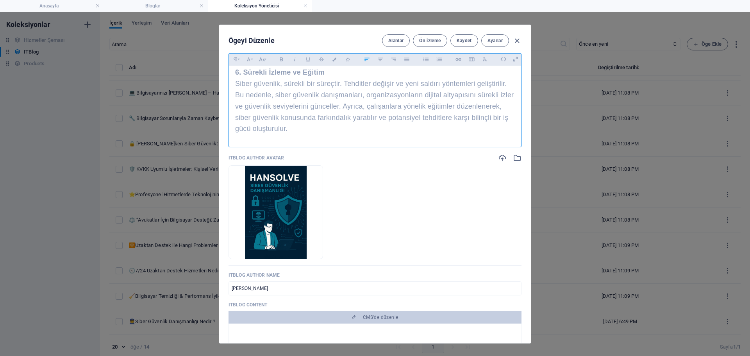
scroll to position [444, 0]
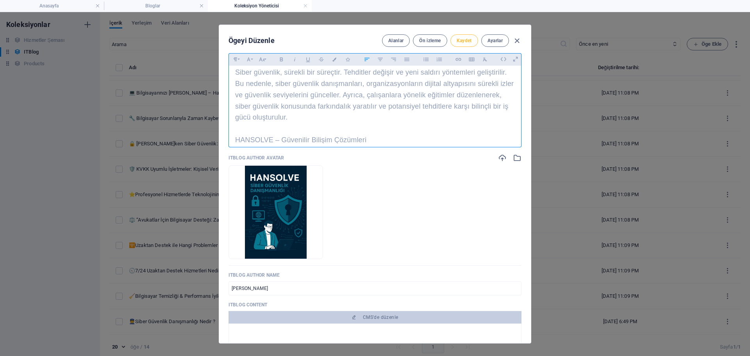
click at [471, 41] on button "Kaydet" at bounding box center [464, 40] width 28 height 12
click at [514, 40] on icon "button" at bounding box center [516, 40] width 9 height 9
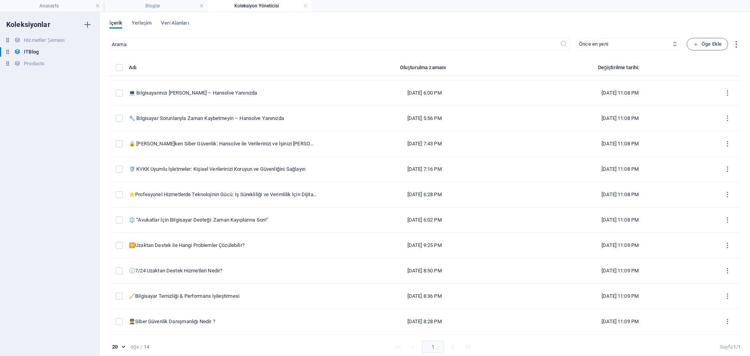
type input "[DATE]"
checkbox input "false"
type input "siber-guvenlik-danismanligi-nedir"
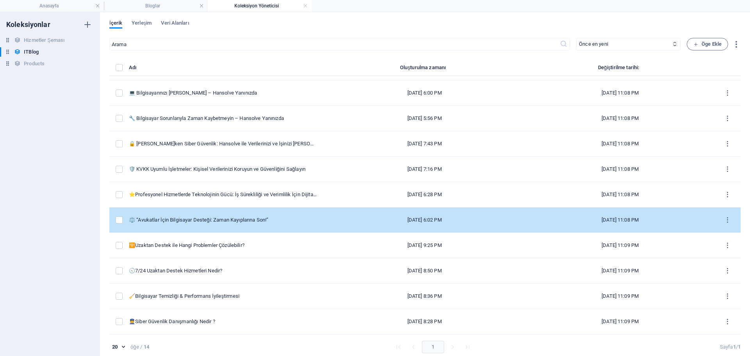
scroll to position [4, 0]
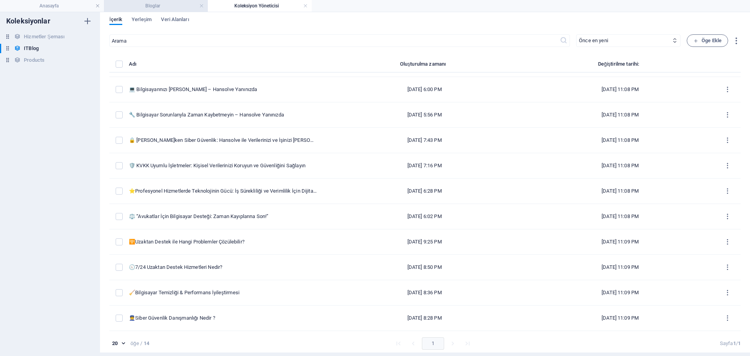
click at [171, 6] on h4 "Bloglar" at bounding box center [156, 6] width 104 height 9
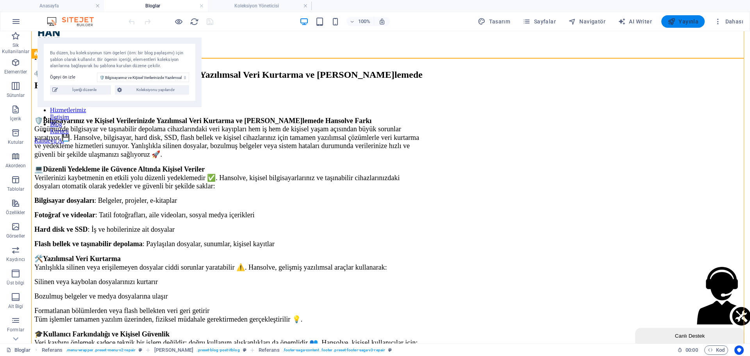
click at [672, 24] on icon "button" at bounding box center [671, 22] width 8 height 8
